Goal: Connect with others: Connect with others

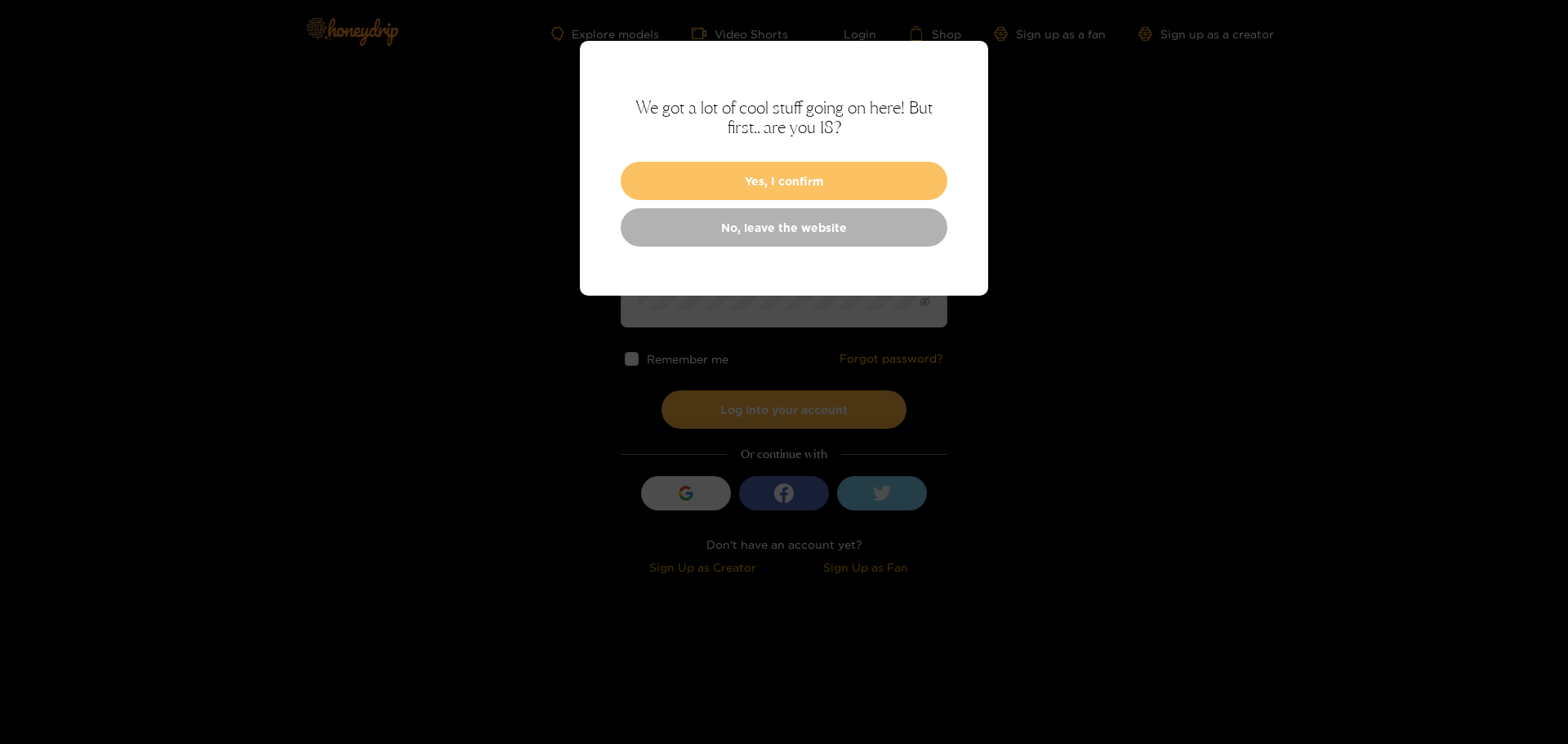
click at [800, 186] on button "Yes, I confirm" at bounding box center [784, 180] width 327 height 38
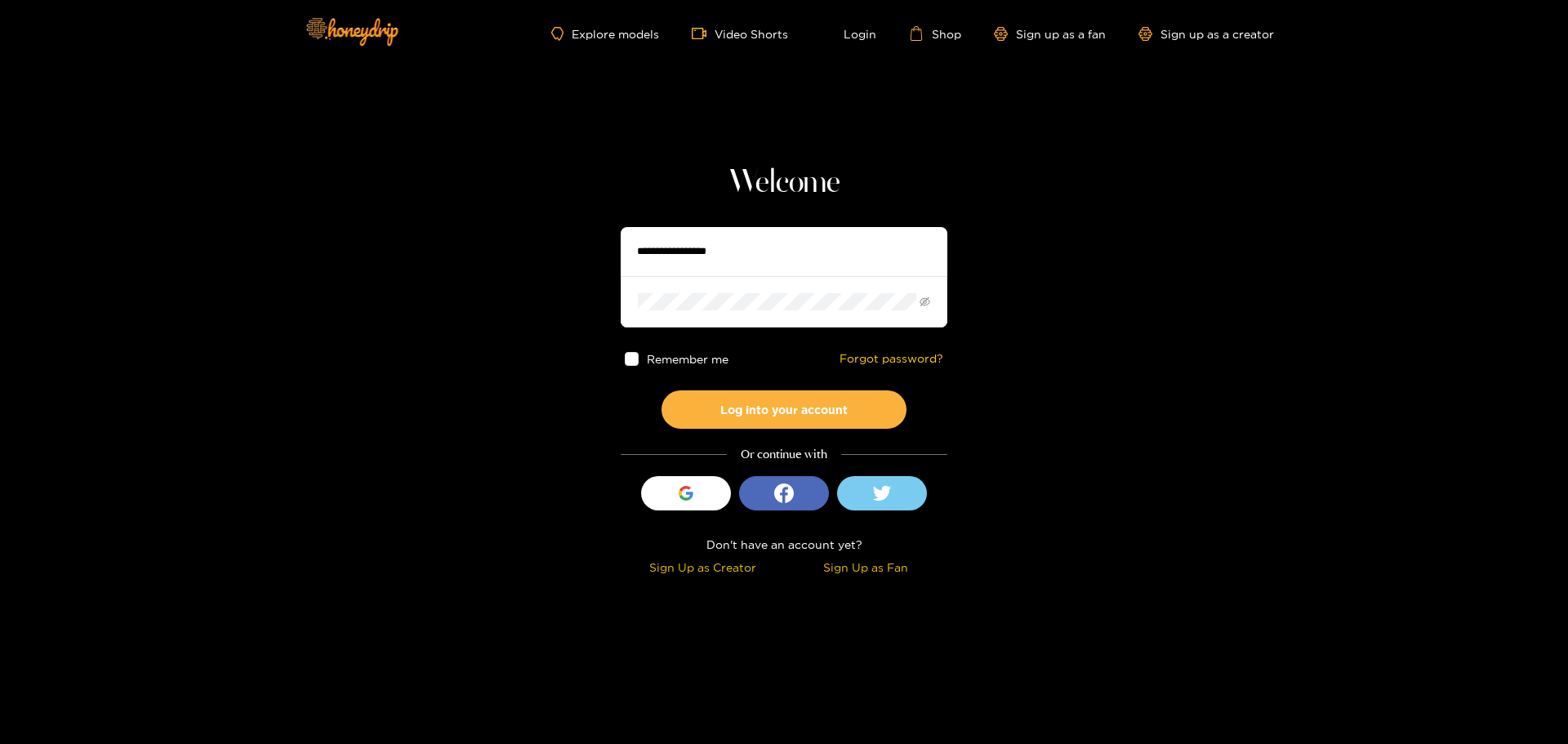
click at [742, 232] on input "text" at bounding box center [784, 251] width 327 height 49
type input "**********"
click at [661, 391] on button "Log into your account" at bounding box center [784, 409] width 245 height 38
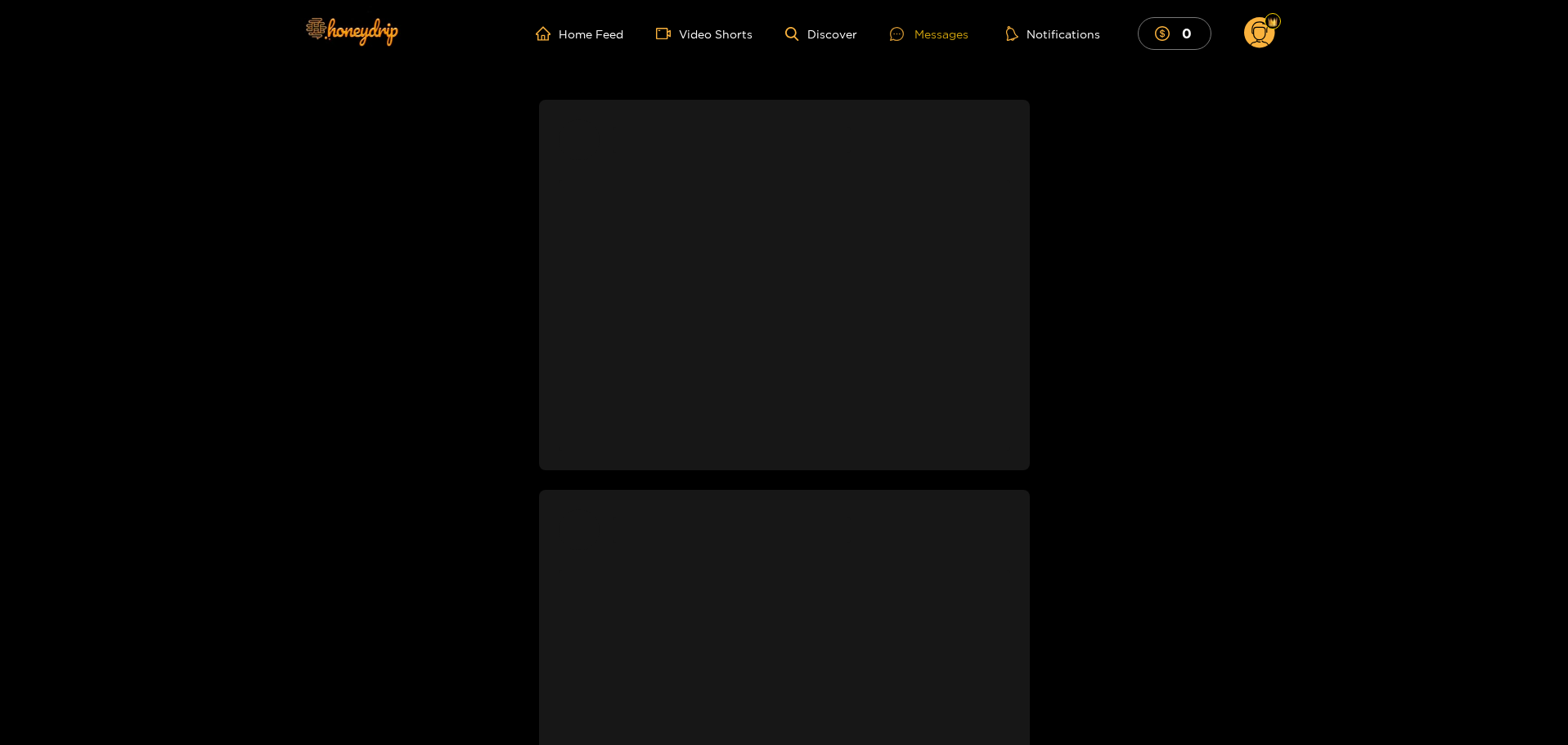
click at [922, 28] on div "Messages" at bounding box center [929, 34] width 78 height 19
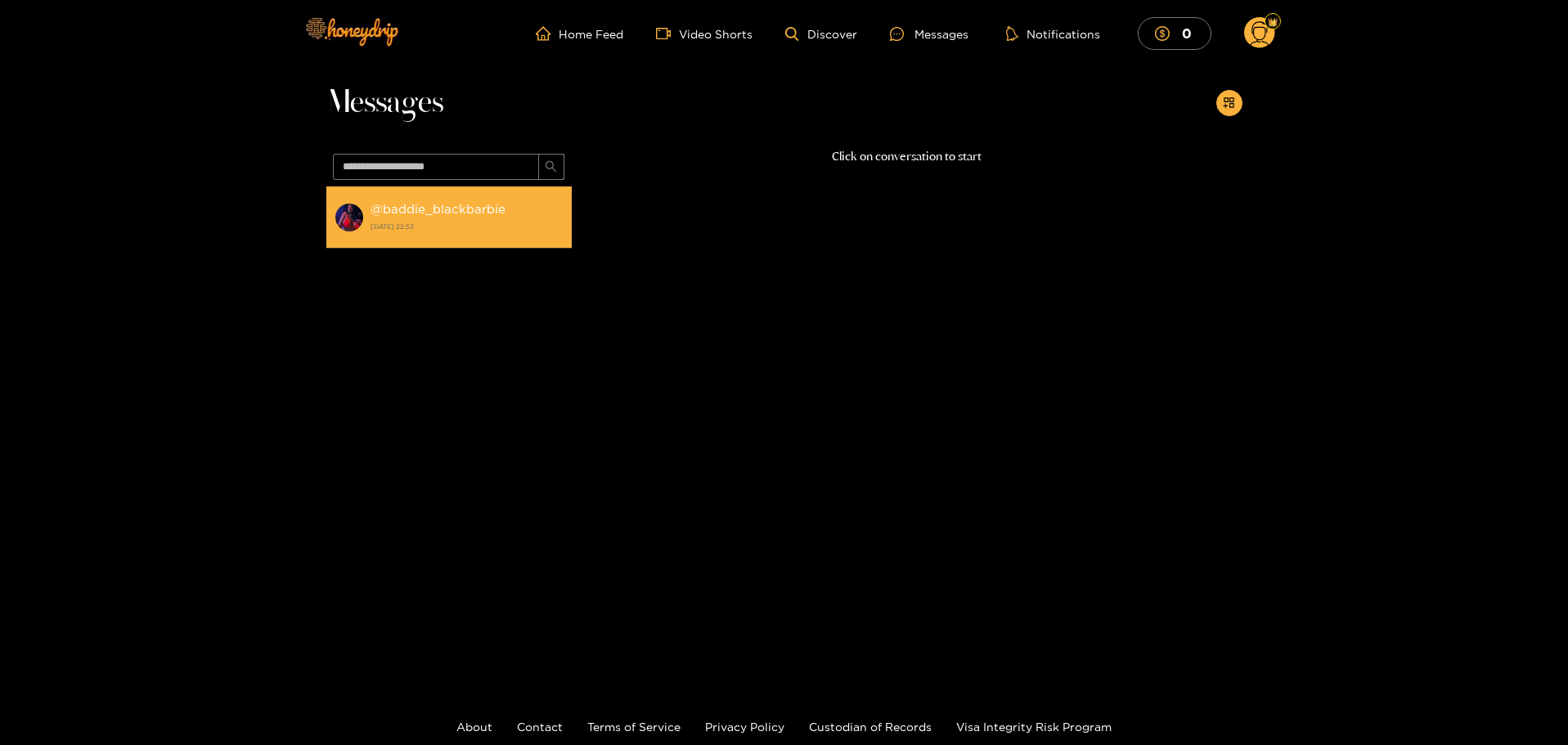
click at [443, 215] on strong "@ baddie_blackbarbie" at bounding box center [438, 209] width 135 height 14
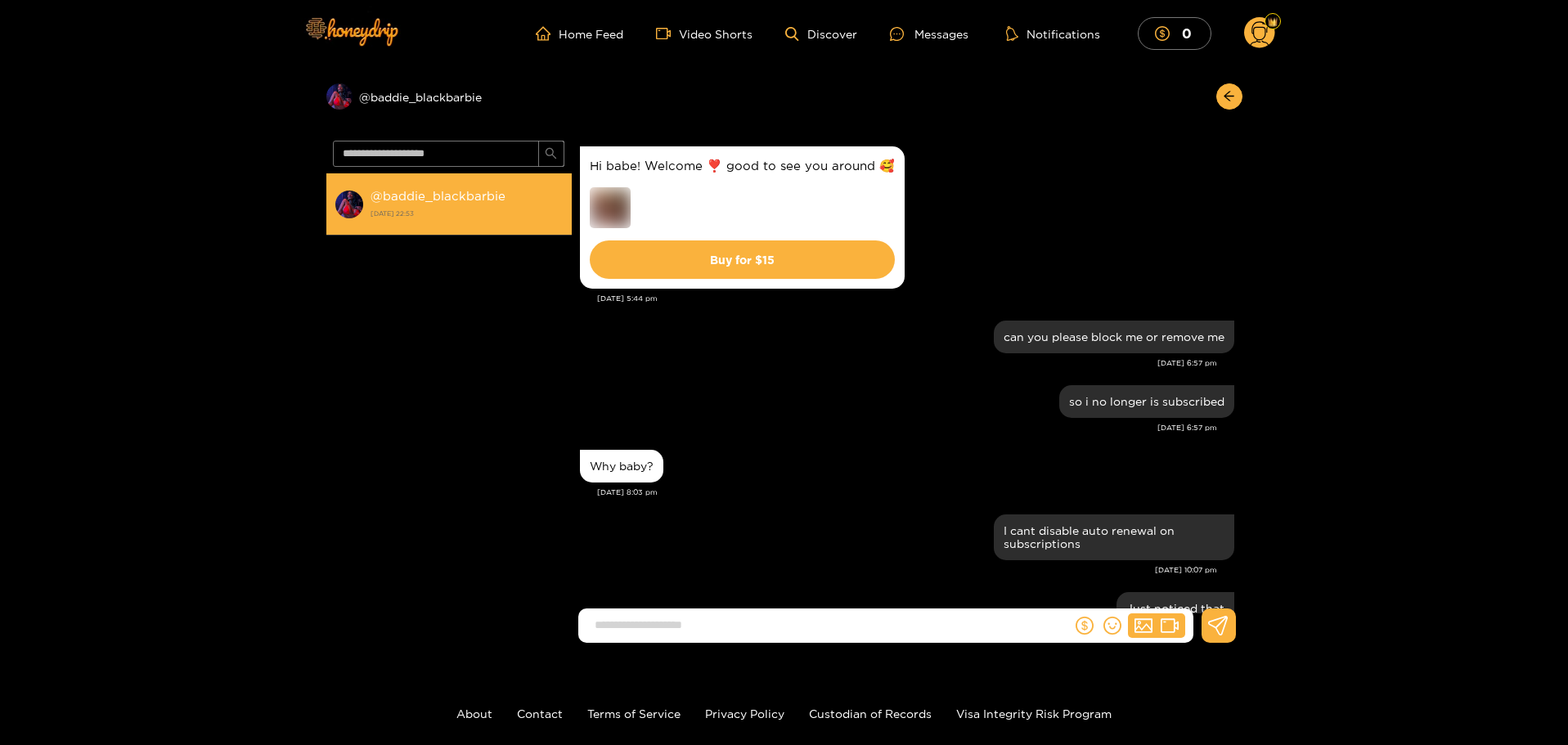
scroll to position [453, 0]
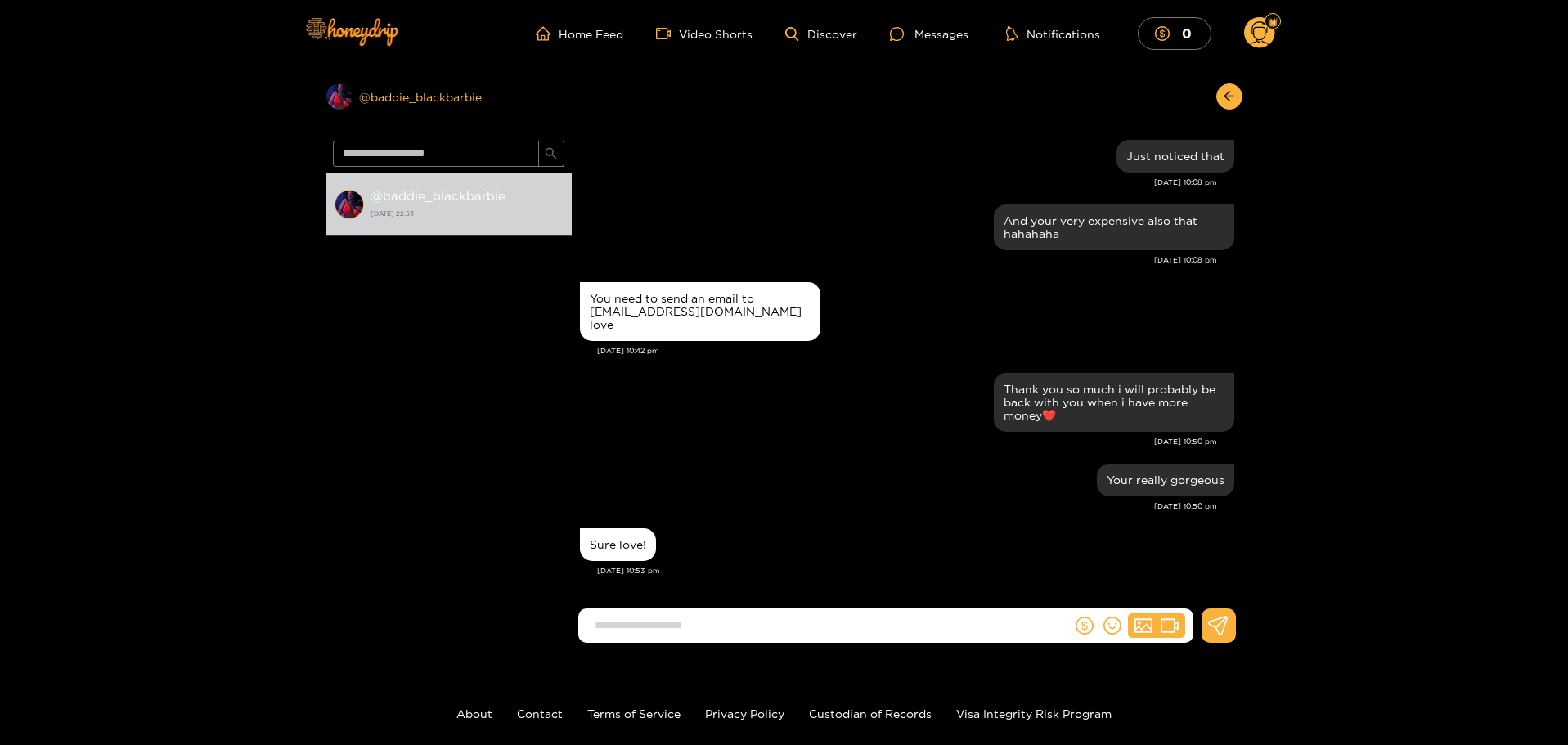
click at [445, 89] on div "Preview @ baddie_blackbarbie" at bounding box center [449, 96] width 245 height 26
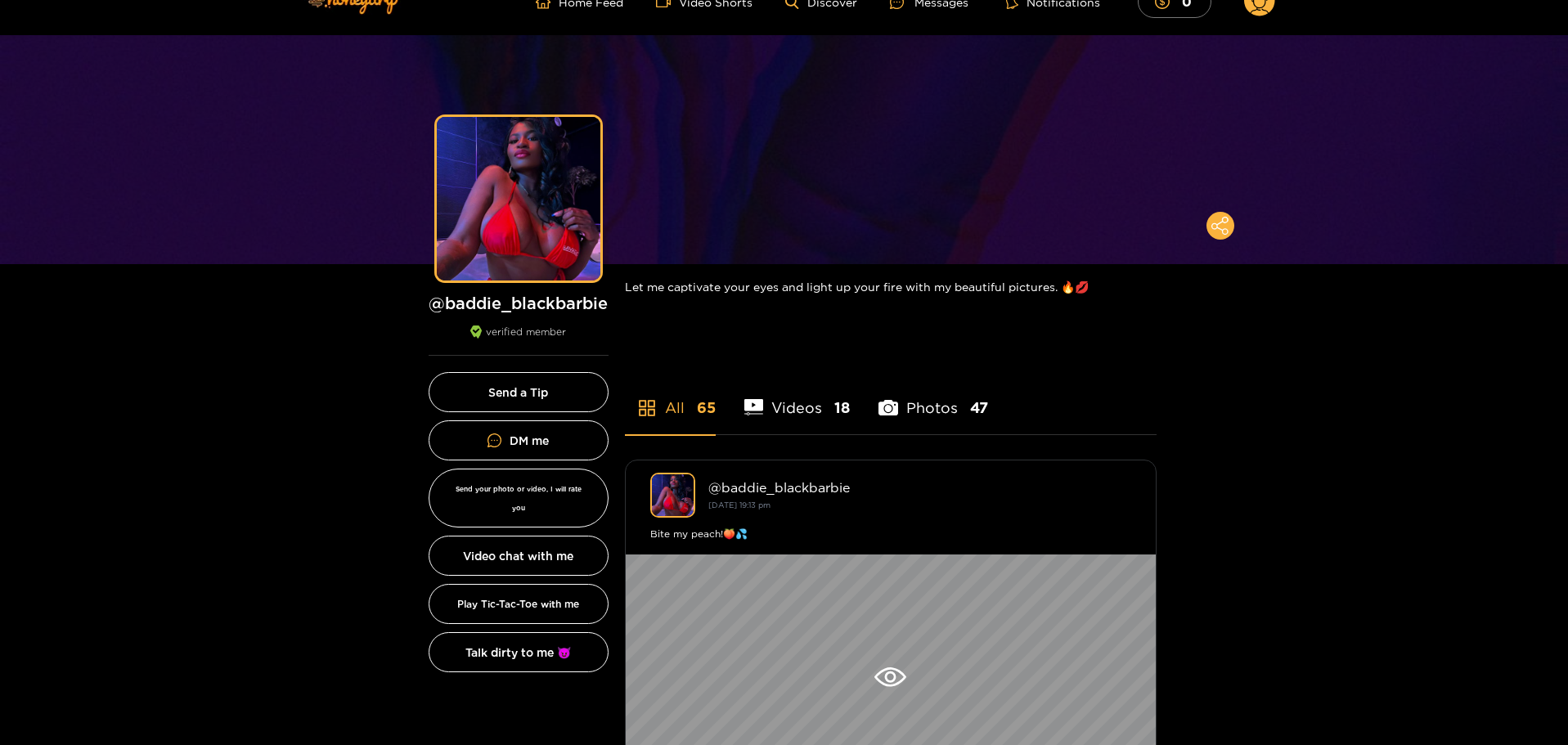
scroll to position [82, 0]
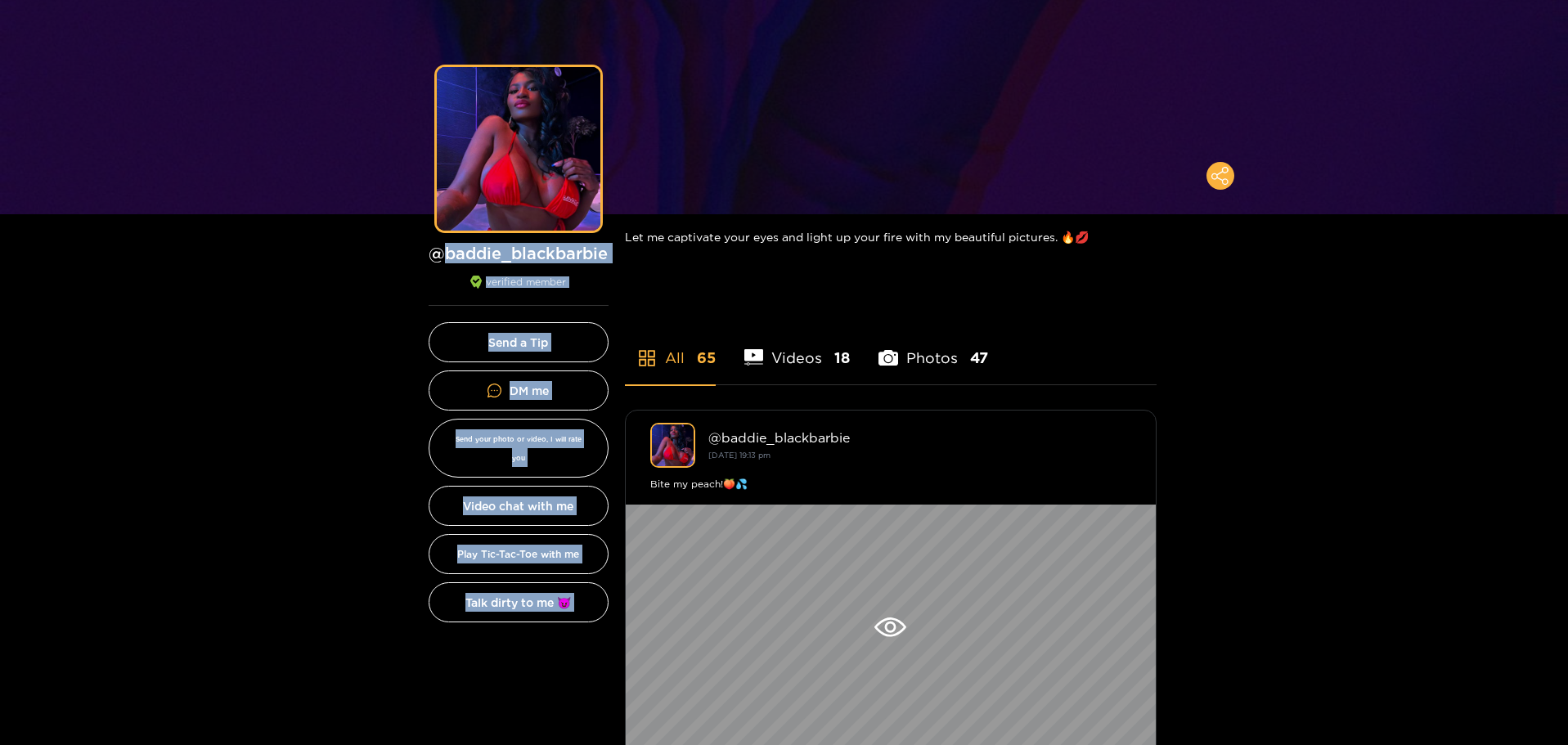
drag, startPoint x: 624, startPoint y: 259, endPoint x: 445, endPoint y: 252, distance: 179.1
click at [445, 251] on h1 "@ baddie_blackbarbie" at bounding box center [518, 252] width 180 height 20
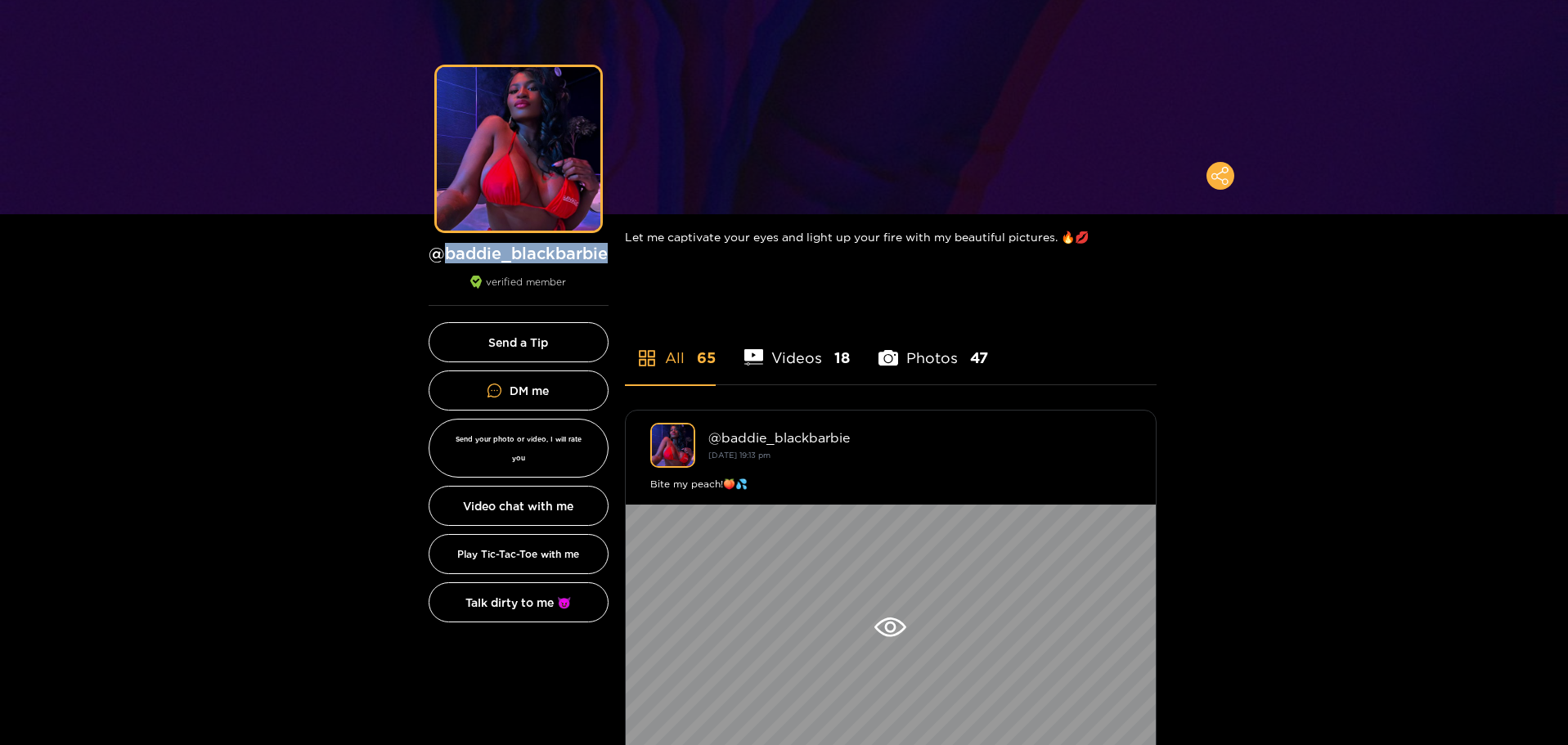
drag, startPoint x: 445, startPoint y: 251, endPoint x: 612, endPoint y: 255, distance: 167.0
click at [612, 255] on div "Preview @ baddie_blackbarbie verified member" at bounding box center [518, 186] width 212 height 239
